Goal: Information Seeking & Learning: Learn about a topic

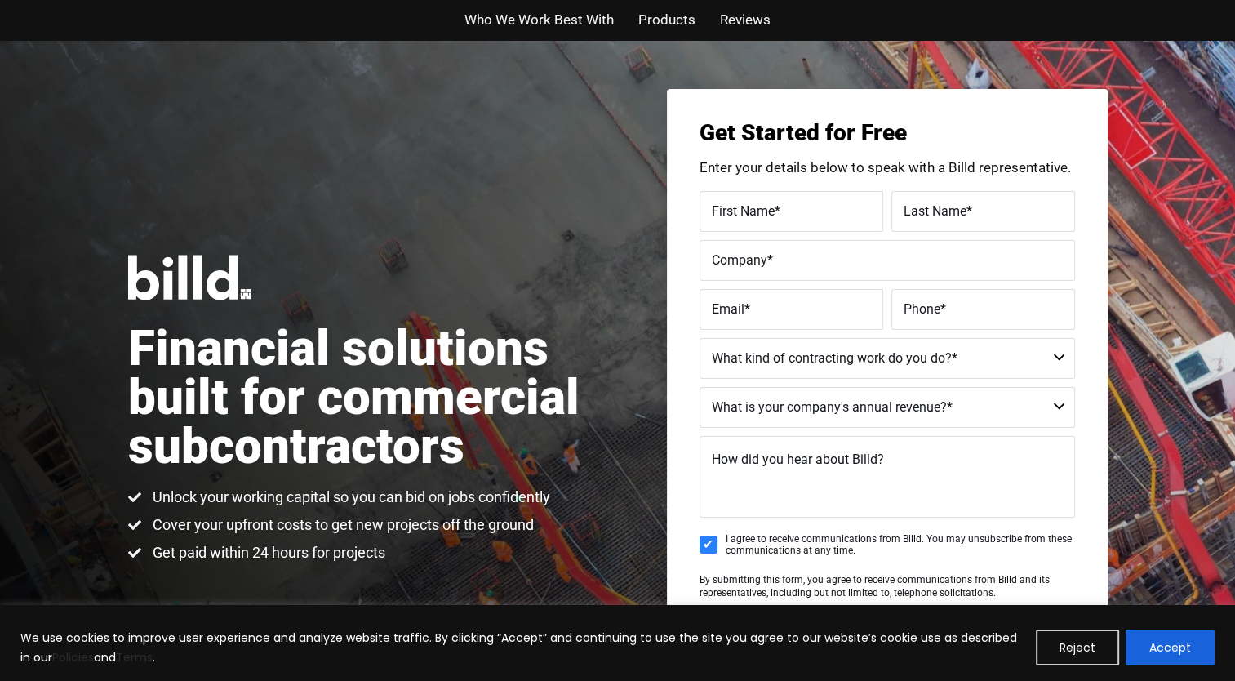
click at [661, 24] on span "Products" at bounding box center [666, 20] width 57 height 24
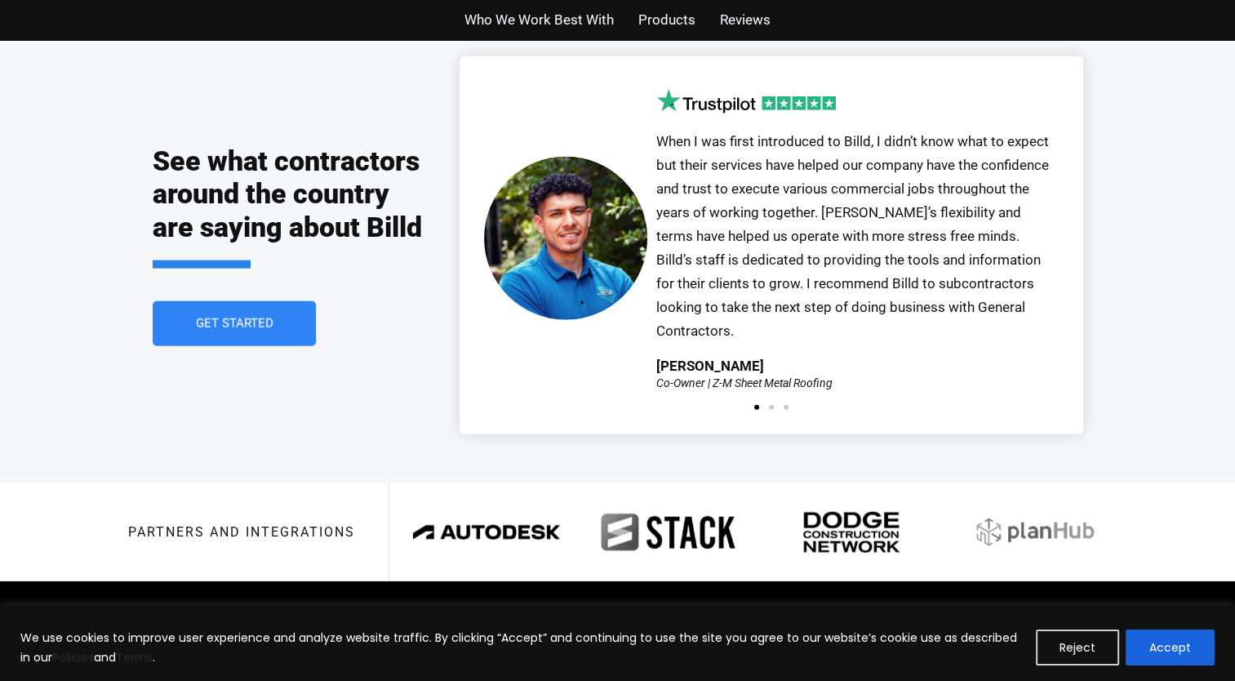
scroll to position [3552, 0]
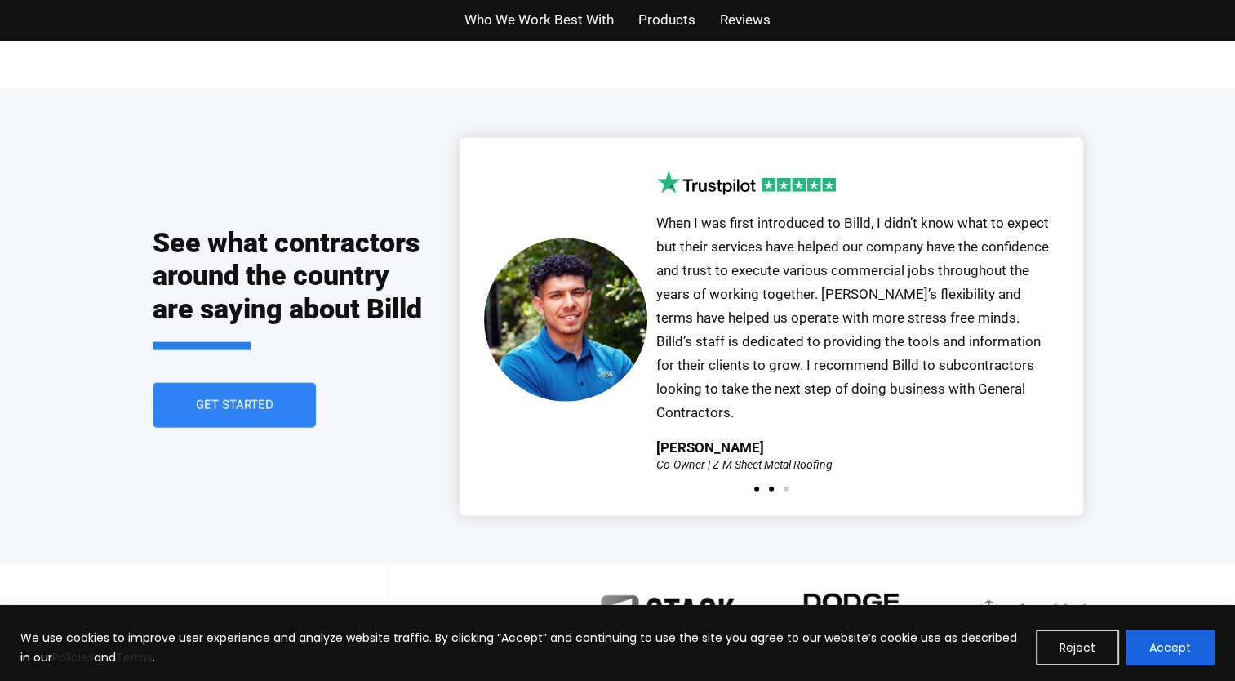
click at [769, 486] on span "Go to slide 2" at bounding box center [771, 488] width 5 height 5
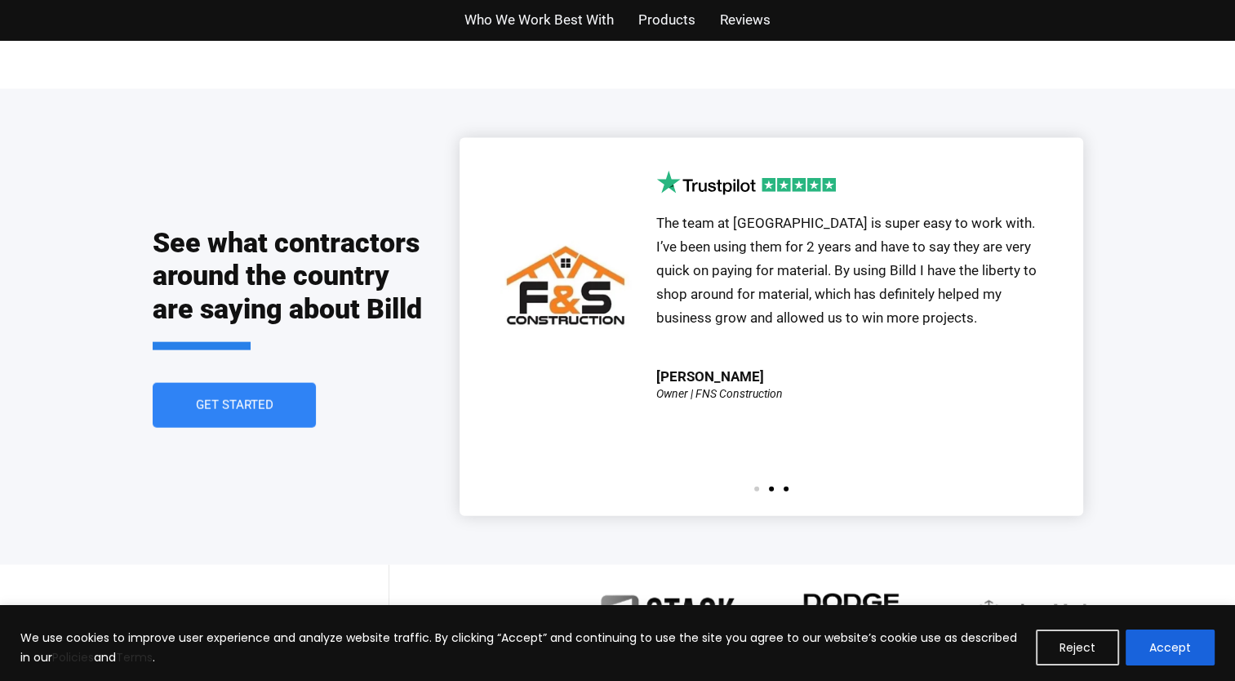
click at [787, 486] on span "Go to slide 3" at bounding box center [785, 488] width 5 height 5
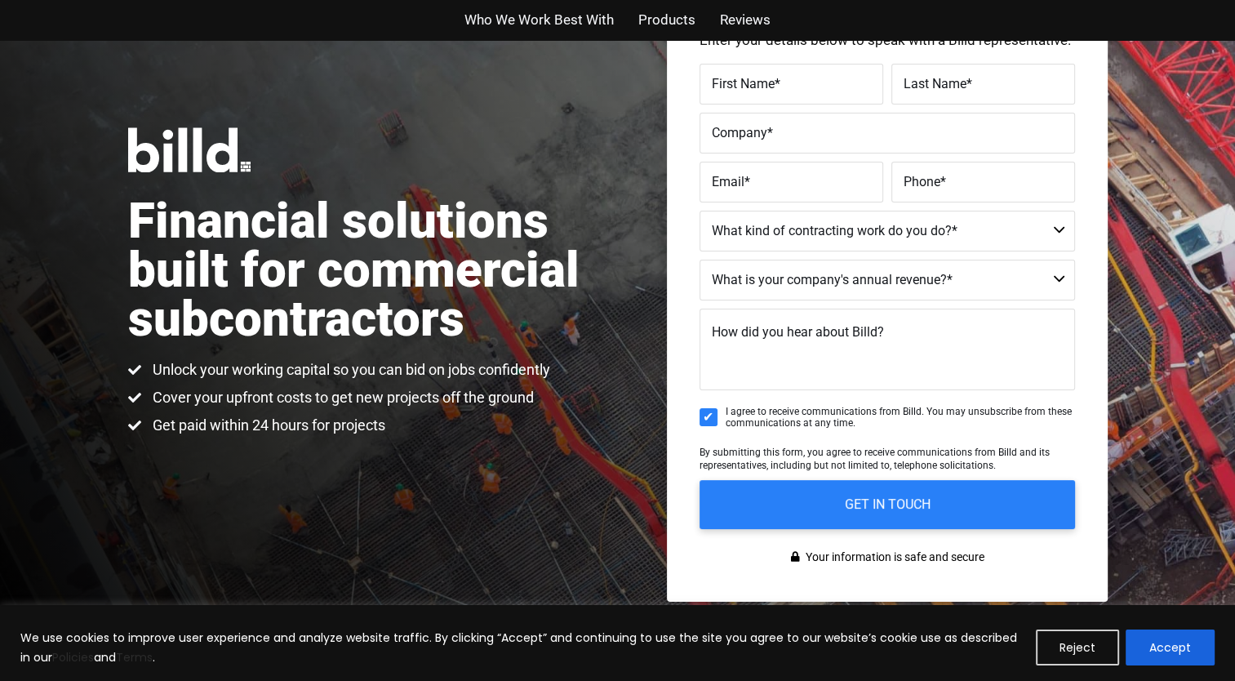
scroll to position [0, 0]
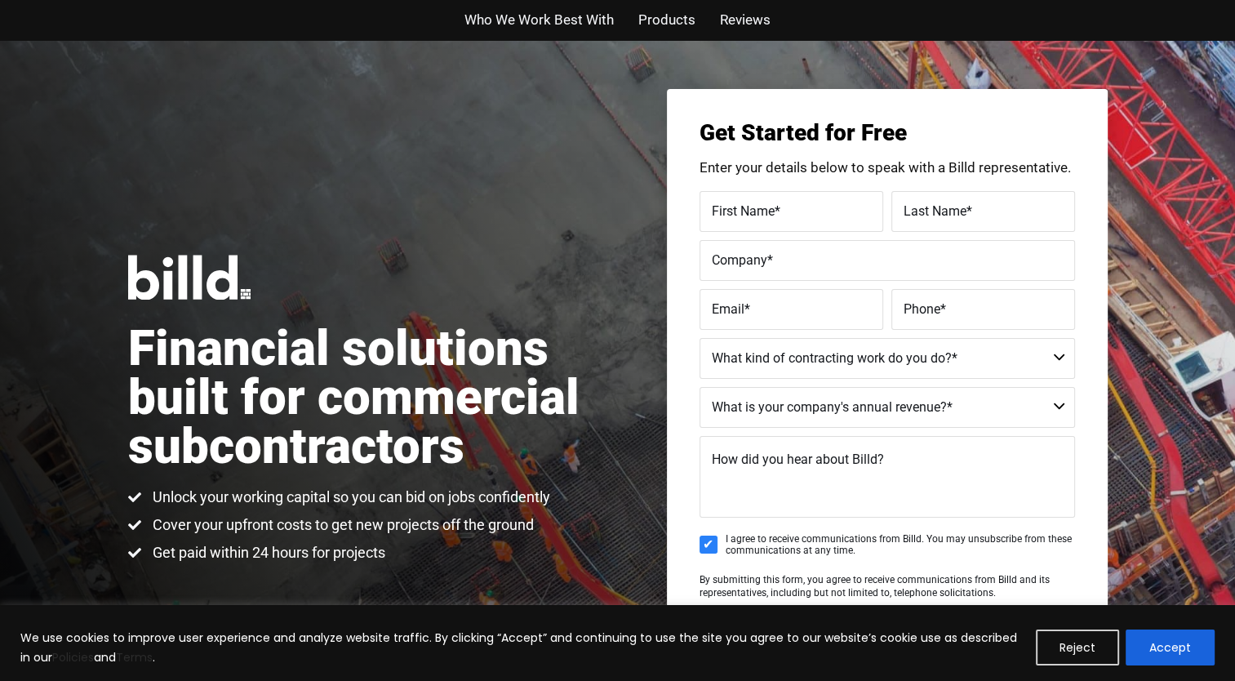
click at [542, 23] on span "Who We Work Best With" at bounding box center [538, 20] width 149 height 24
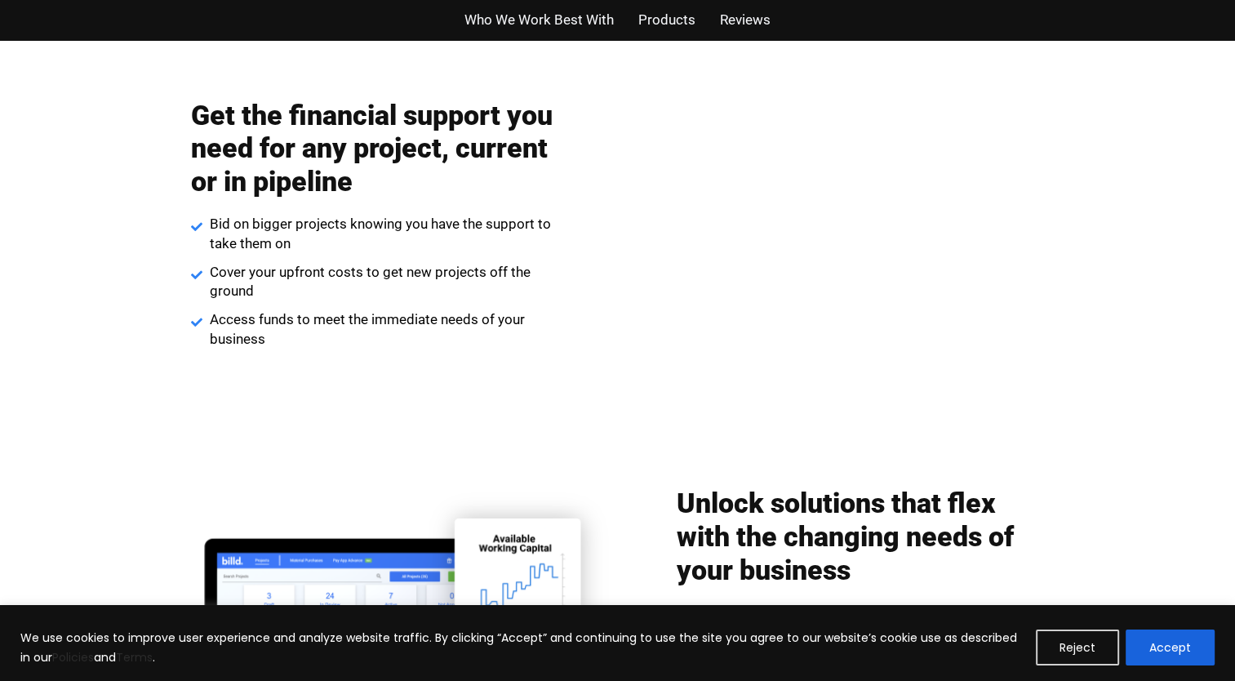
scroll to position [2102, 0]
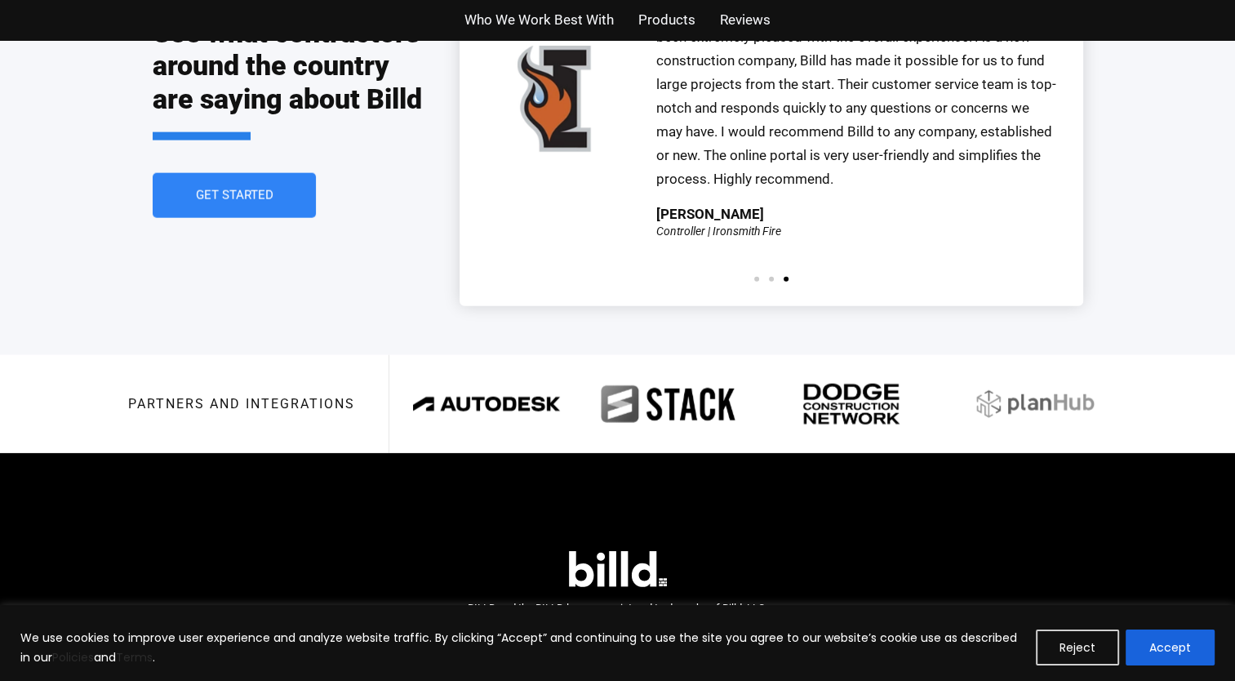
scroll to position [3805, 0]
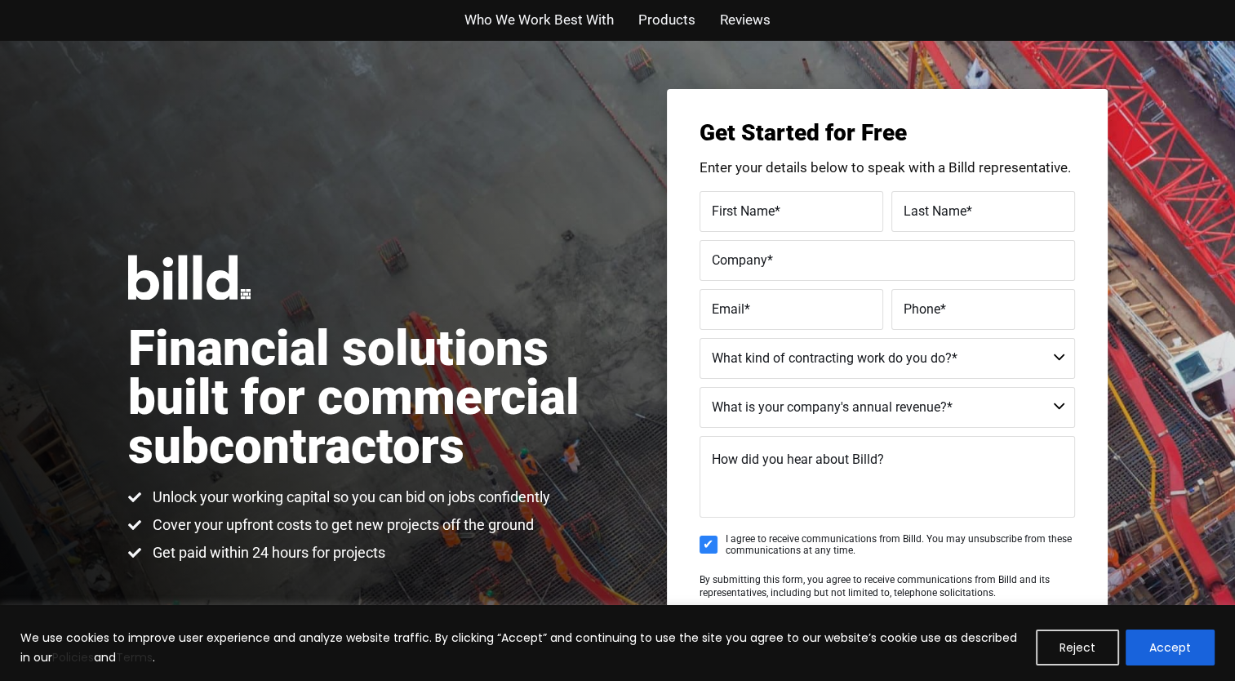
drag, startPoint x: 9, startPoint y: 0, endPoint x: 750, endPoint y: 24, distance: 741.4
click at [750, 24] on span "Reviews" at bounding box center [745, 20] width 51 height 24
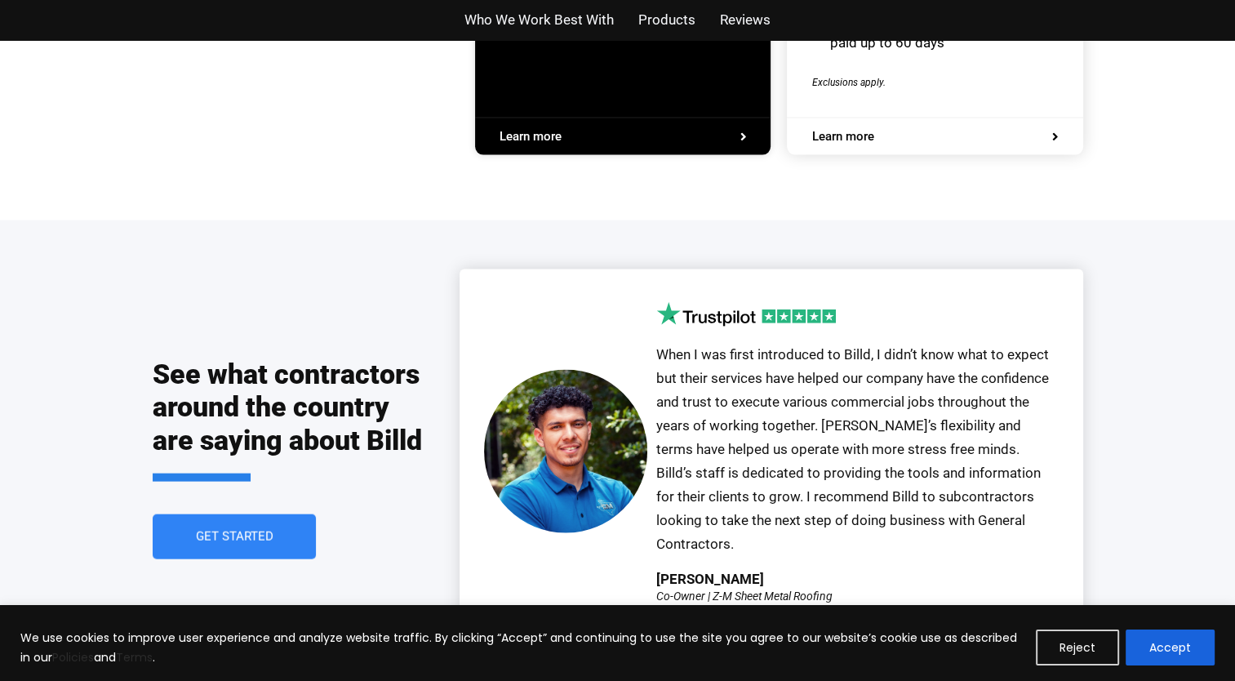
scroll to position [3624, 0]
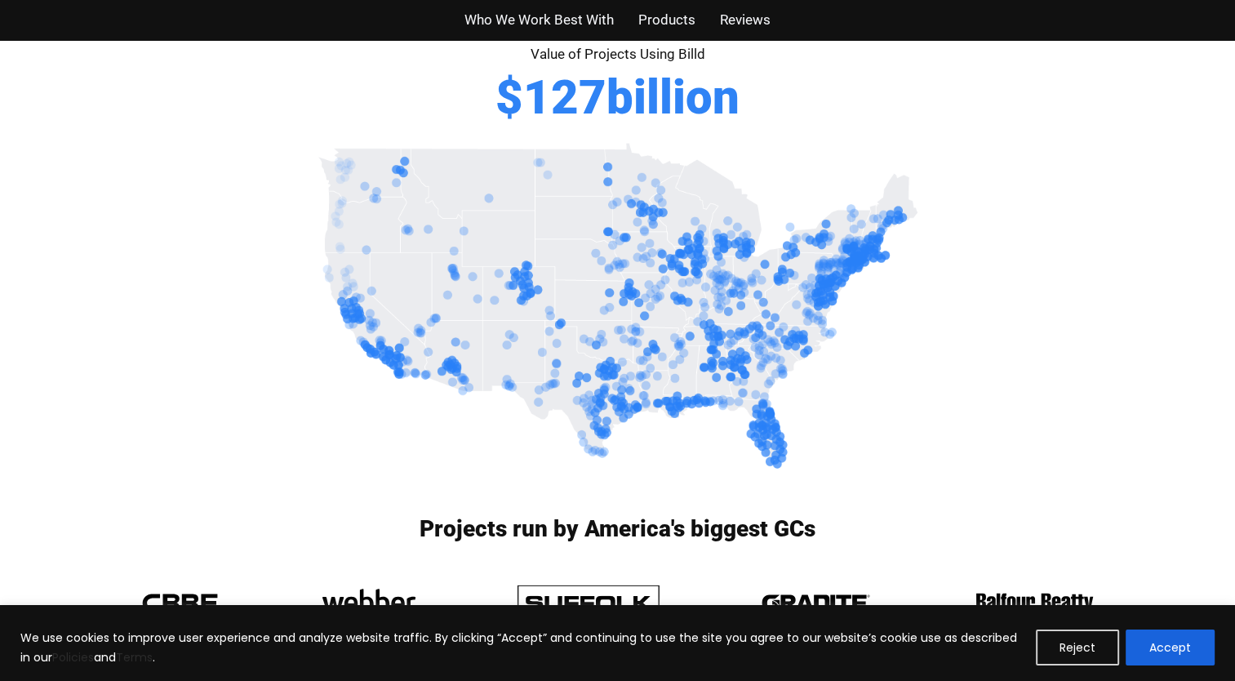
scroll to position [202, 0]
